Goal: Check status: Check status

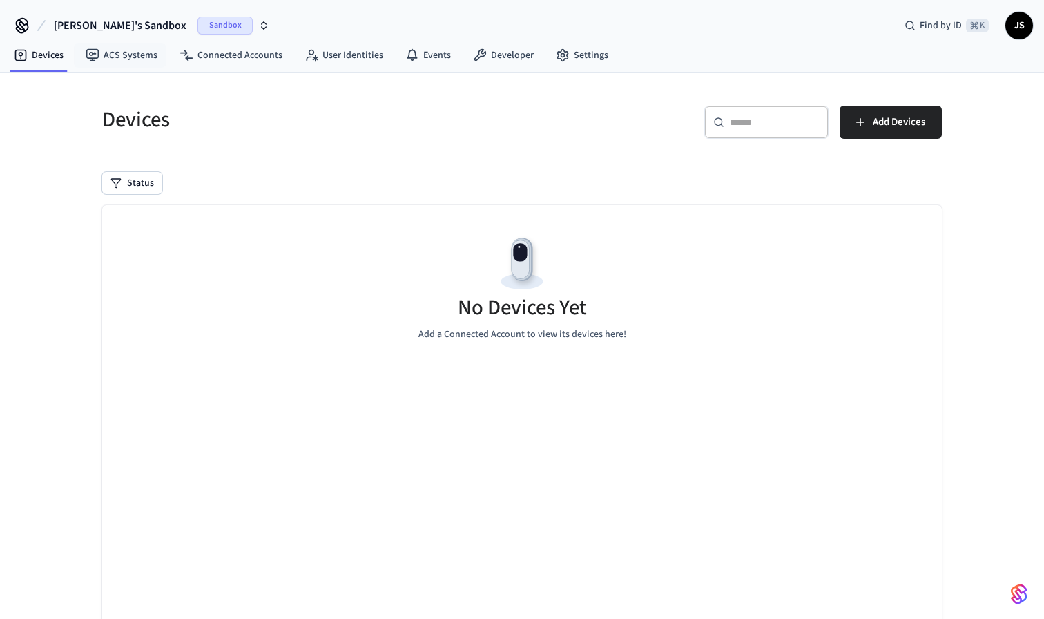
click at [106, 30] on span "[PERSON_NAME]'s Sandbox" at bounding box center [120, 25] width 133 height 17
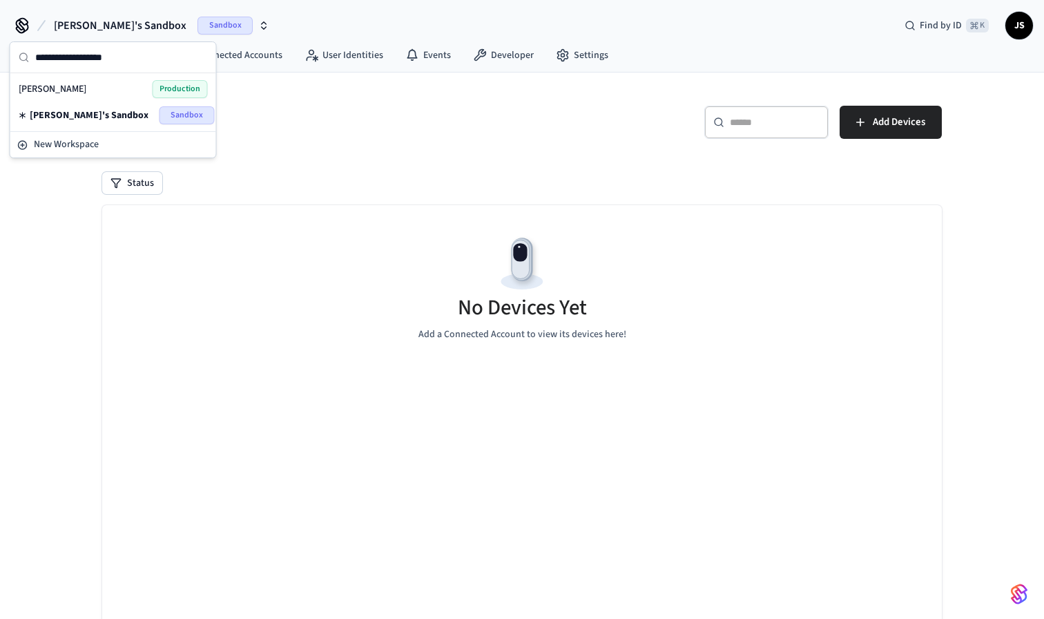
click at [108, 88] on div "[PERSON_NAME] Production" at bounding box center [113, 89] width 189 height 18
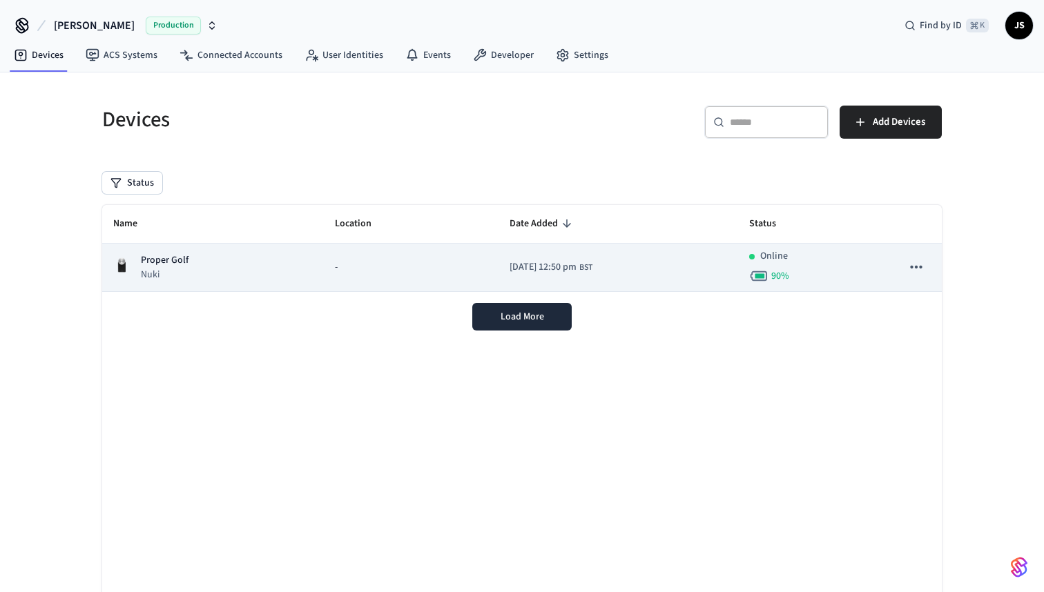
click at [298, 268] on td "Proper Golf Nuki" at bounding box center [213, 268] width 222 height 48
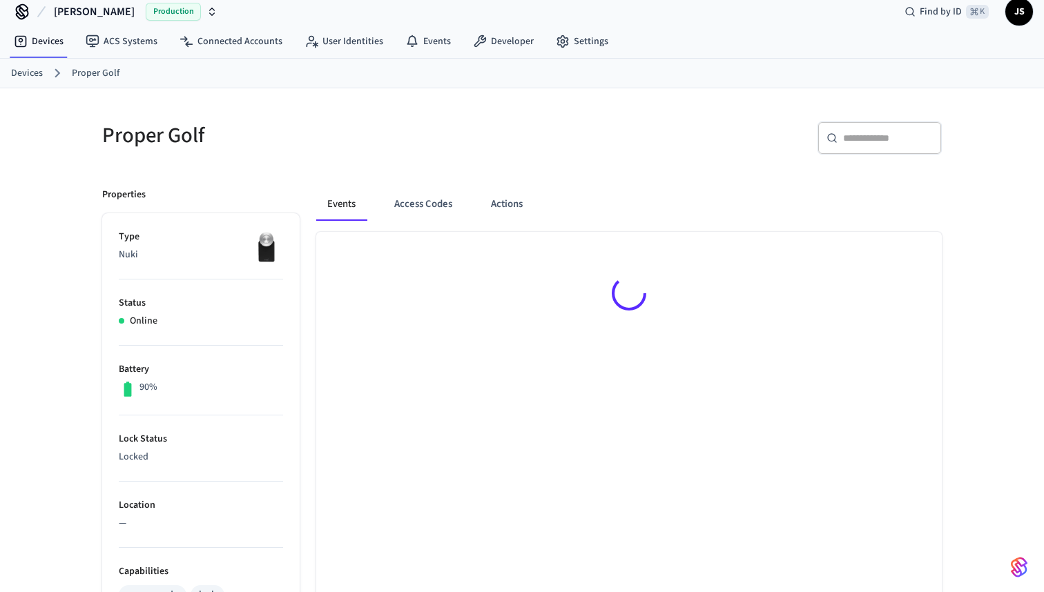
scroll to position [21, 0]
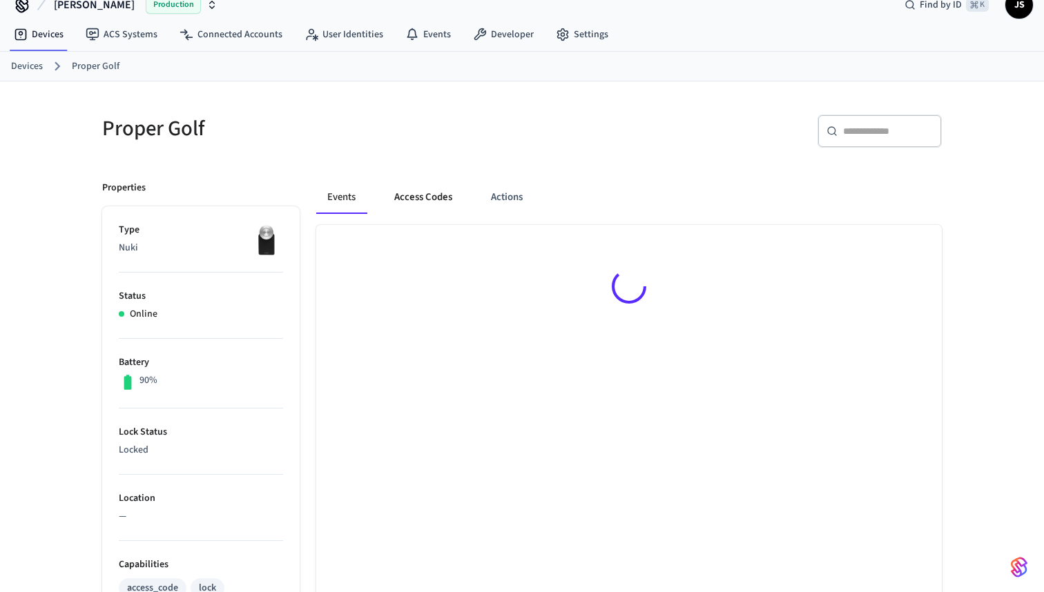
click at [440, 201] on button "Access Codes" at bounding box center [423, 197] width 80 height 33
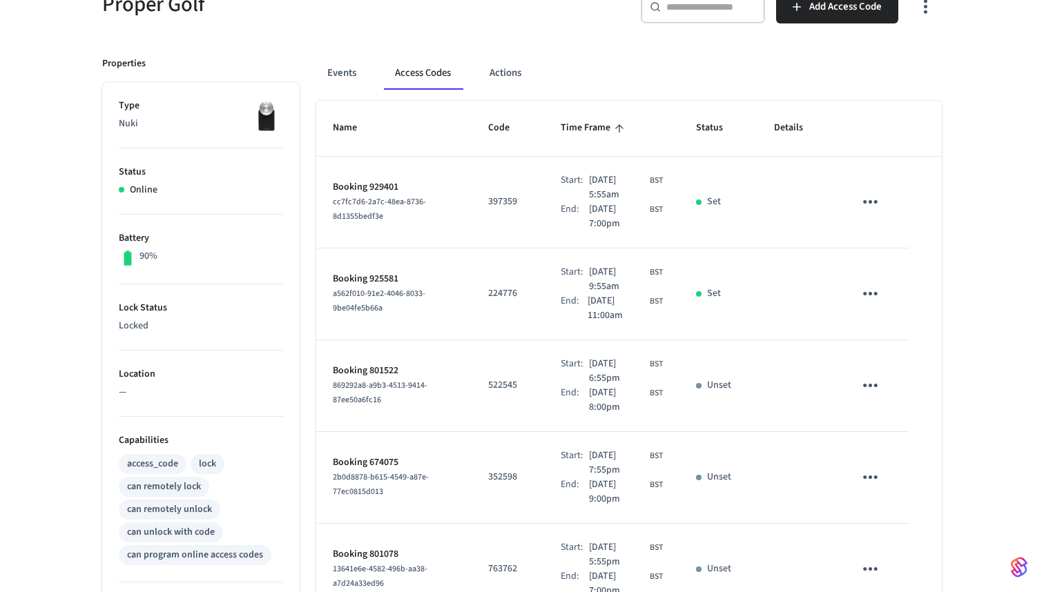
scroll to position [146, 0]
click at [344, 70] on button "Events" at bounding box center [341, 71] width 51 height 33
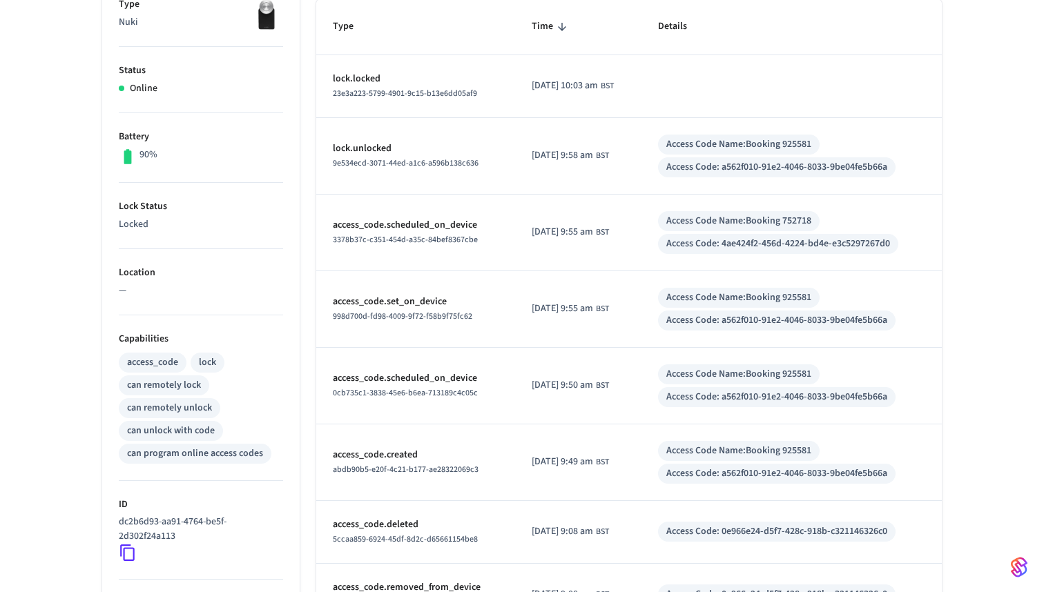
scroll to position [205, 0]
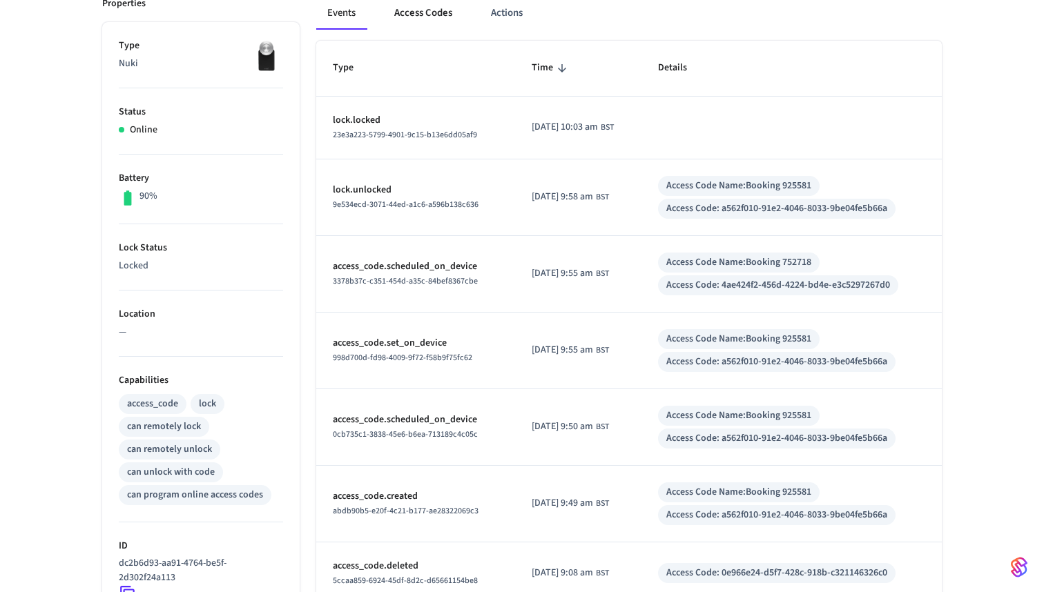
click at [414, 6] on button "Access Codes" at bounding box center [423, 13] width 80 height 33
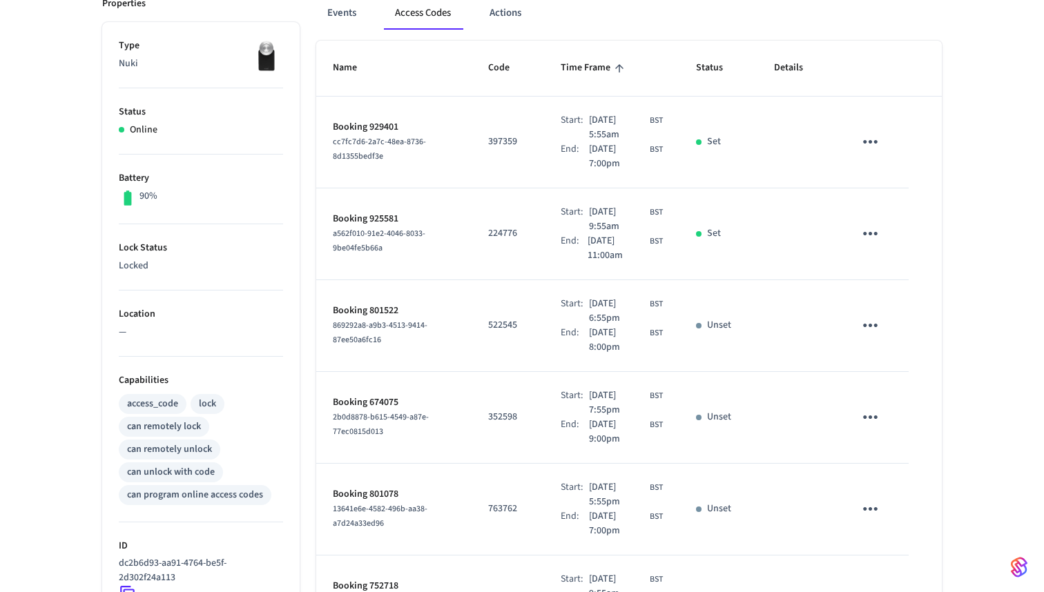
scroll to position [213, 0]
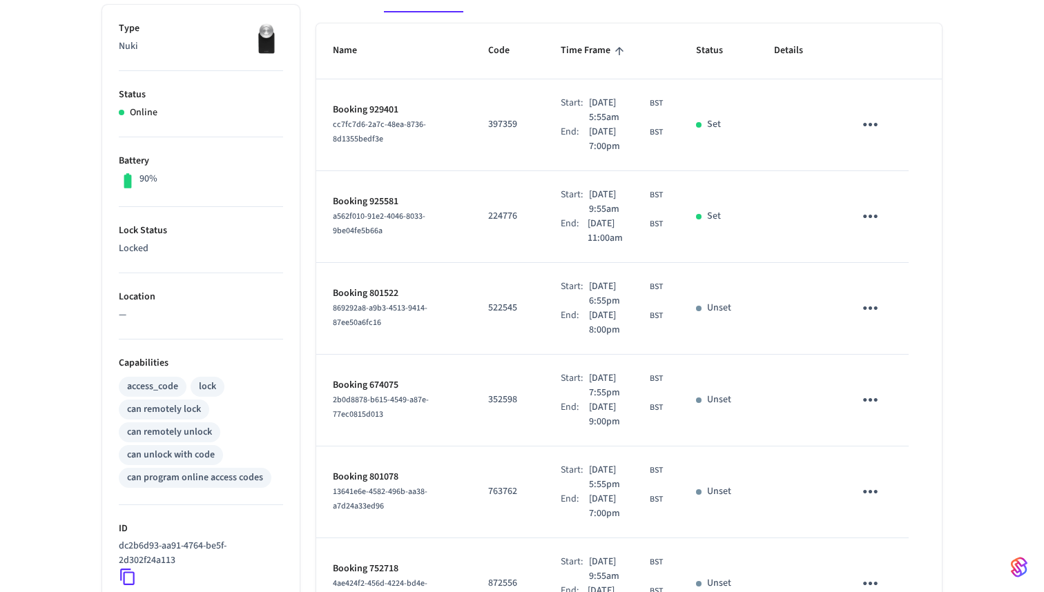
click at [472, 307] on td "522545" at bounding box center [508, 309] width 72 height 92
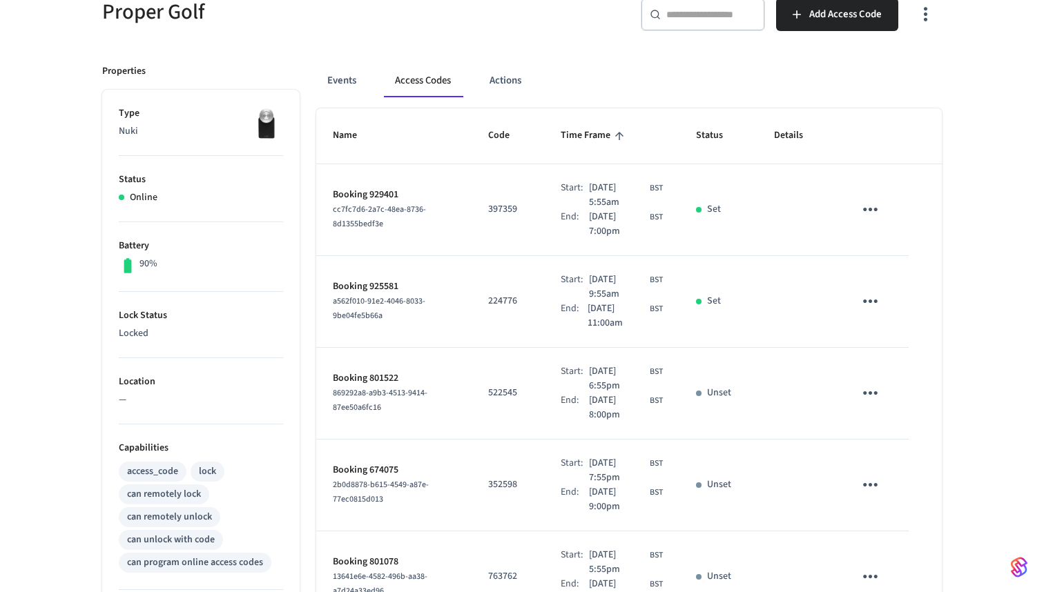
scroll to position [130, 0]
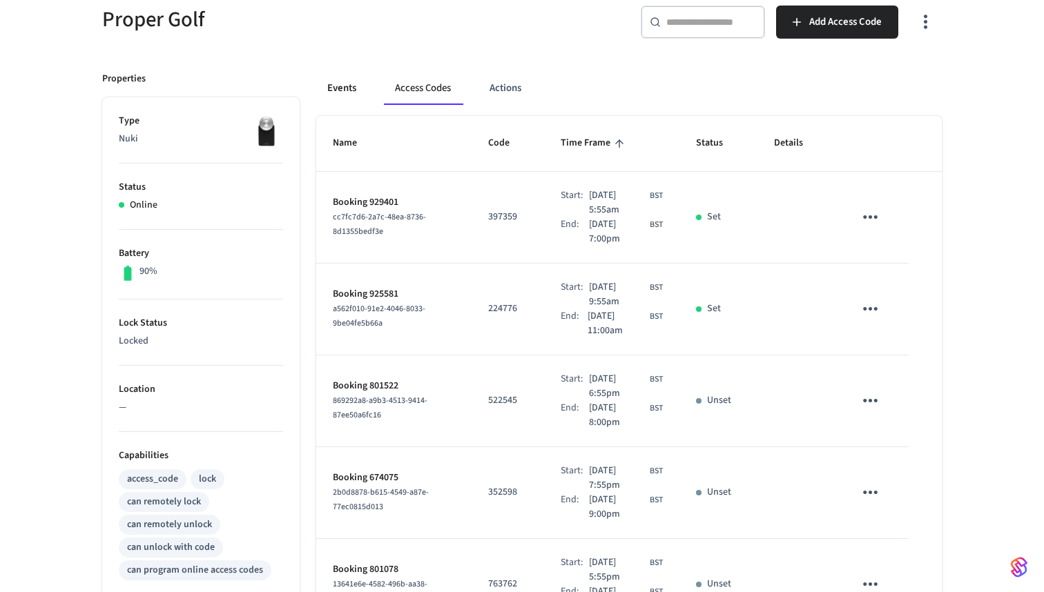
click at [352, 86] on button "Events" at bounding box center [341, 88] width 51 height 33
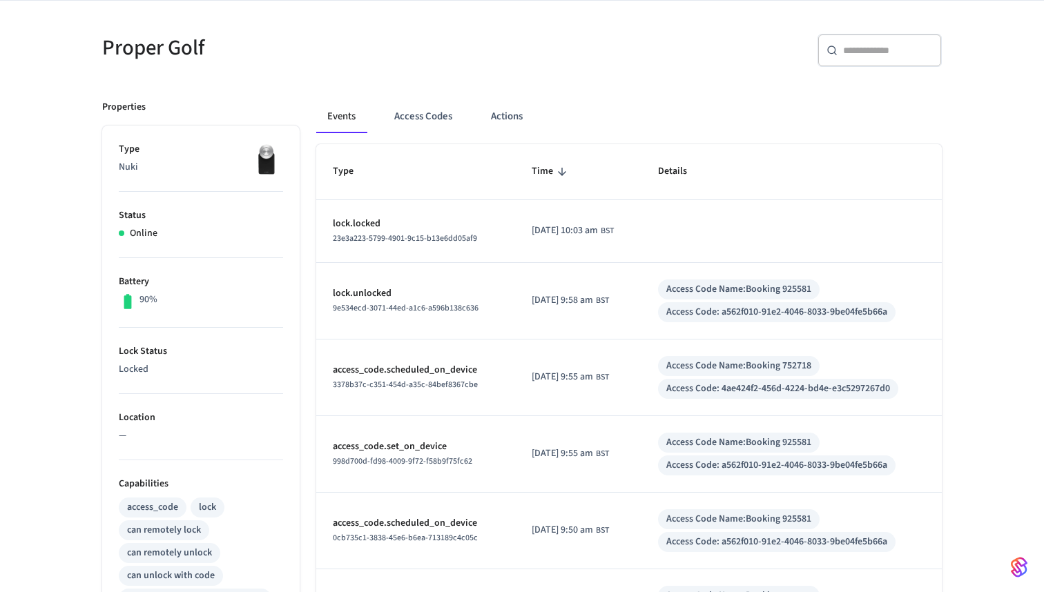
scroll to position [99, 0]
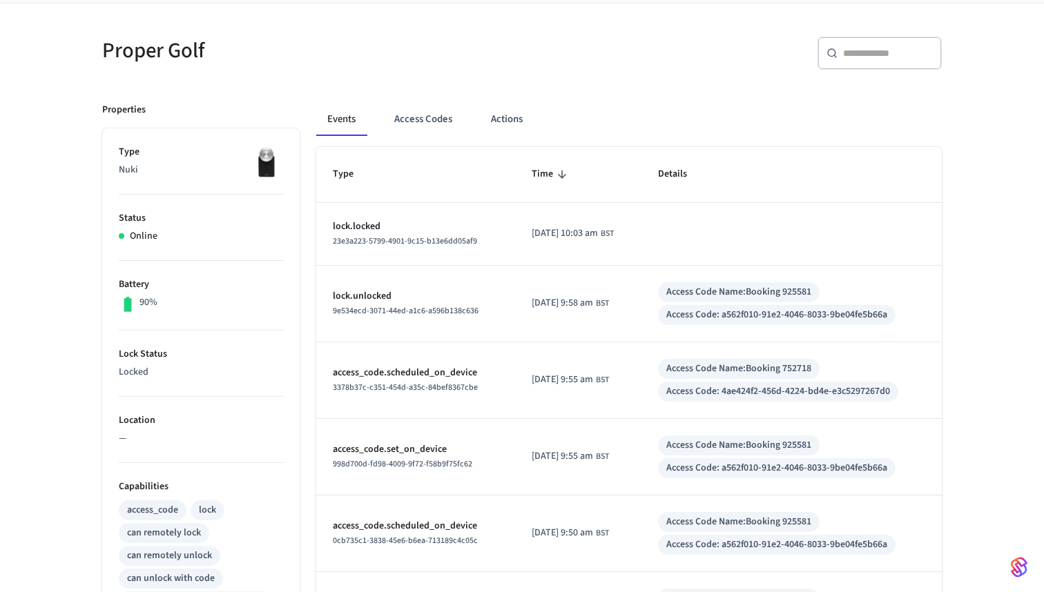
click at [916, 110] on div "Events Access Codes Actions" at bounding box center [629, 119] width 626 height 33
click at [927, 93] on div "Events Access Codes Actions Type Time Details lock.locked 23e3a223-5799-4901-9c…" at bounding box center [621, 526] width 642 height 880
